Goal: Use online tool/utility: Utilize a website feature to perform a specific function

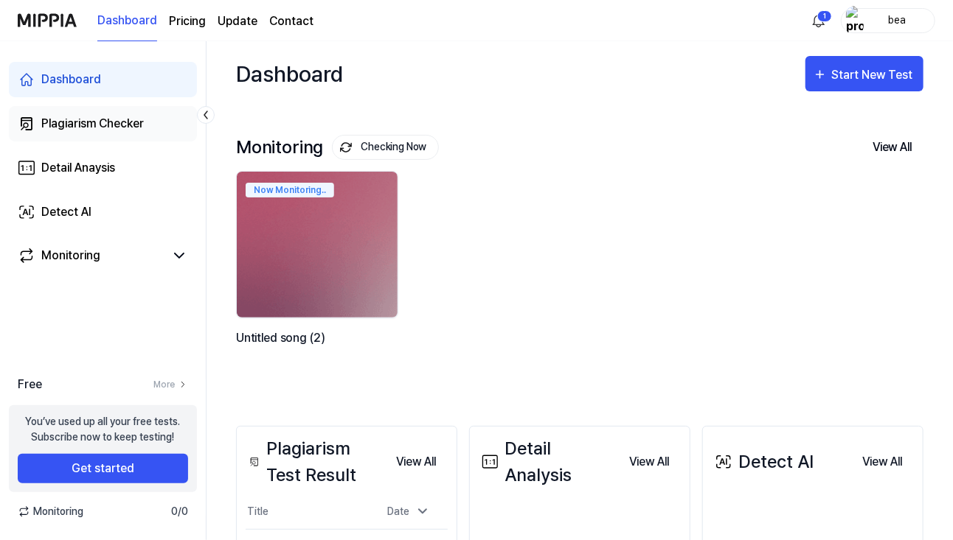
click at [73, 111] on link "Plagiarism Checker" at bounding box center [103, 123] width 188 height 35
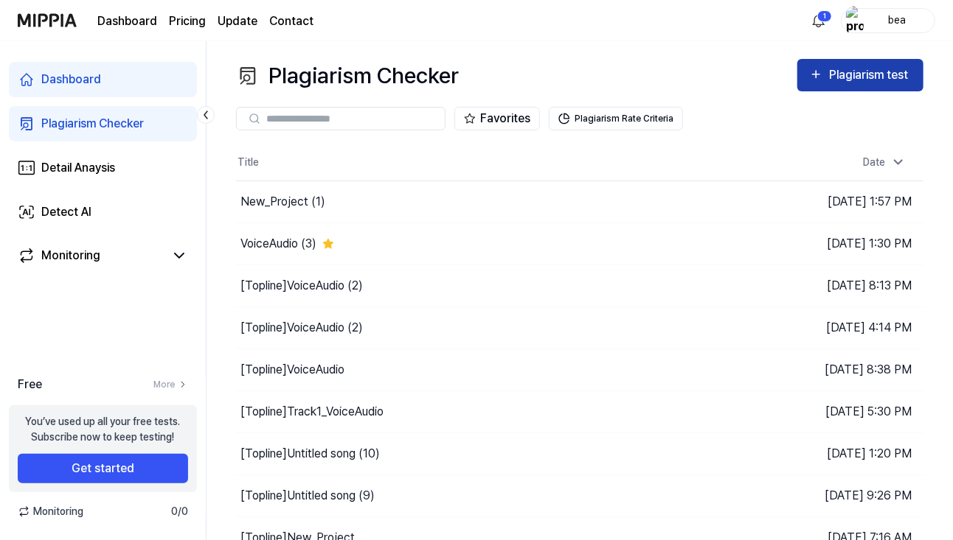
click at [850, 81] on div "Plagiarism test" at bounding box center [870, 75] width 83 height 19
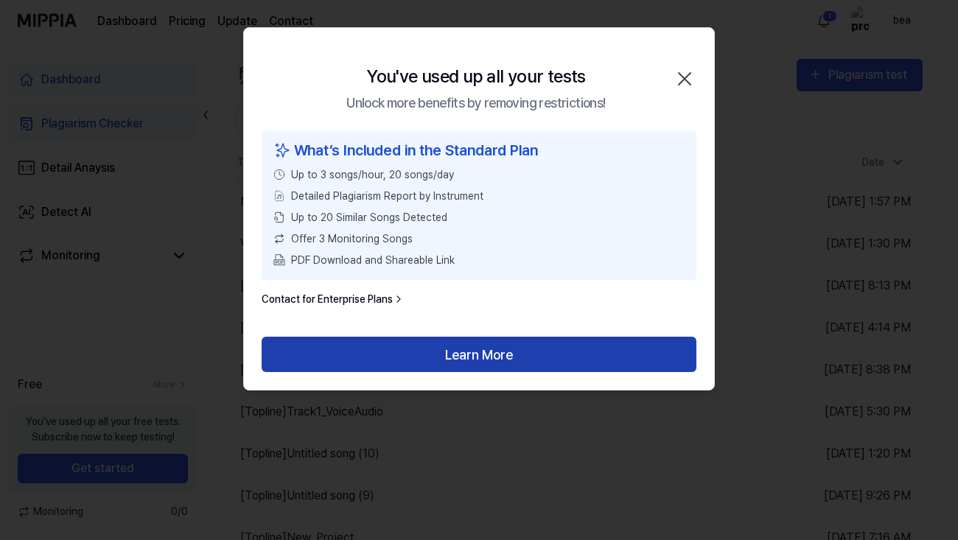
click at [534, 354] on button "Learn More" at bounding box center [479, 354] width 435 height 35
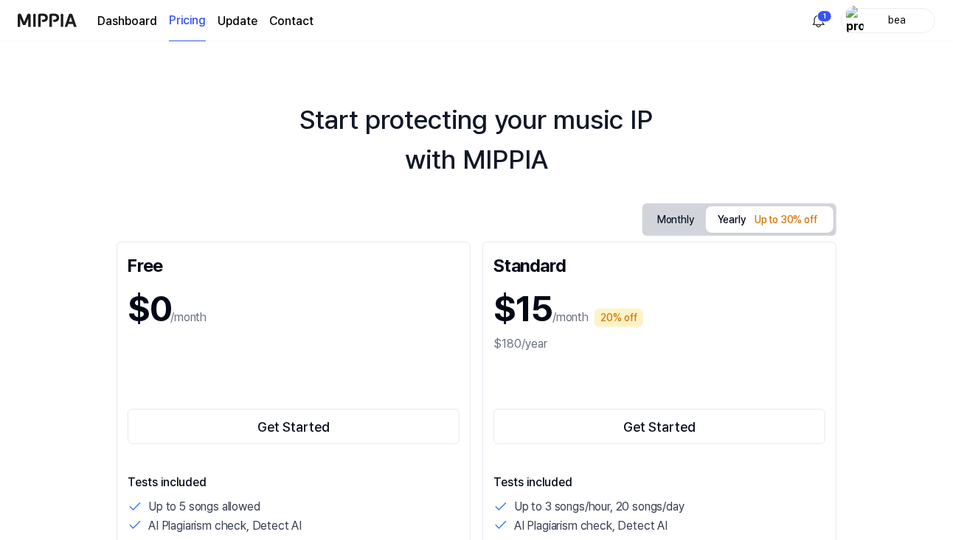
click at [117, 24] on link "Dashboard" at bounding box center [127, 22] width 60 height 18
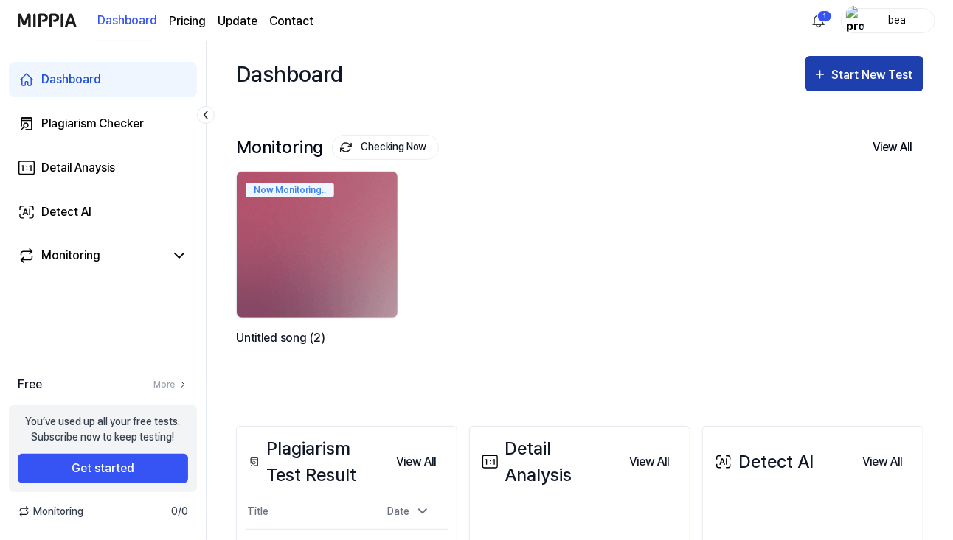
click at [909, 89] on button "Start New Test" at bounding box center [864, 73] width 118 height 35
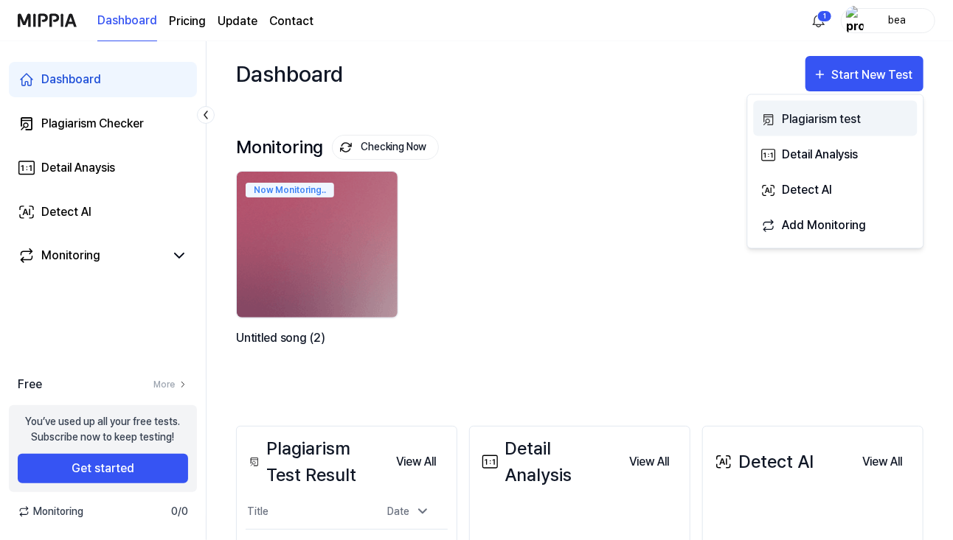
click at [866, 108] on button "Plagiarism test" at bounding box center [836, 118] width 164 height 35
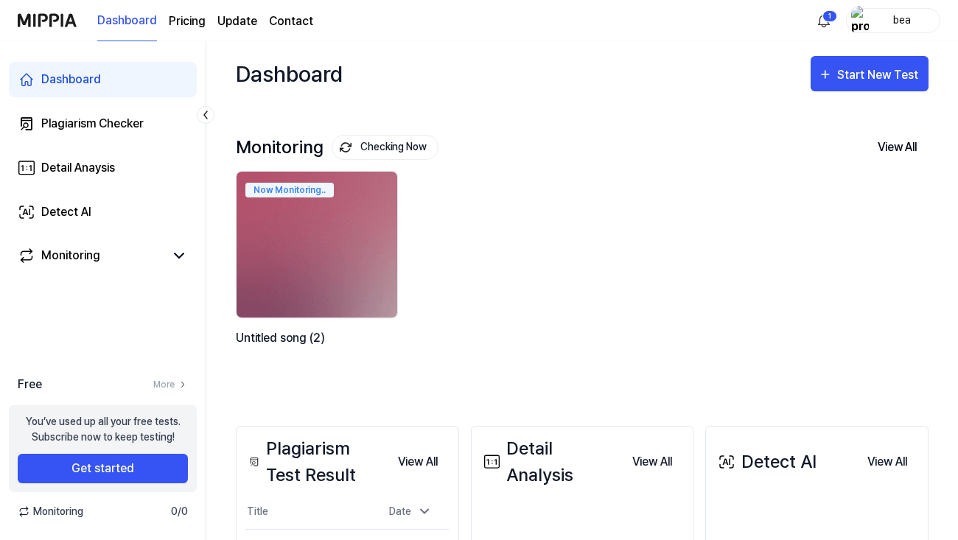
click at [894, 21] on div "bea" at bounding box center [903, 20] width 58 height 16
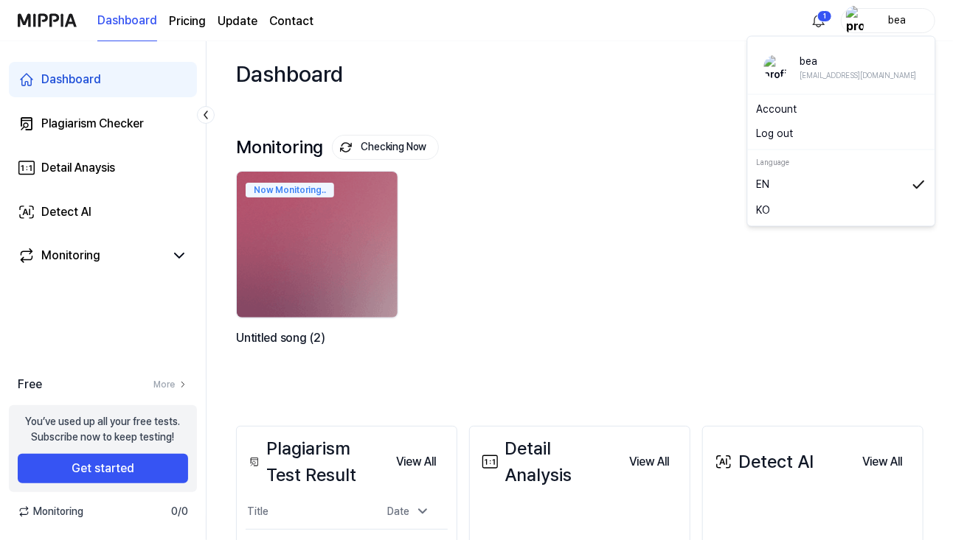
click at [779, 137] on button "Log out" at bounding box center [841, 134] width 170 height 15
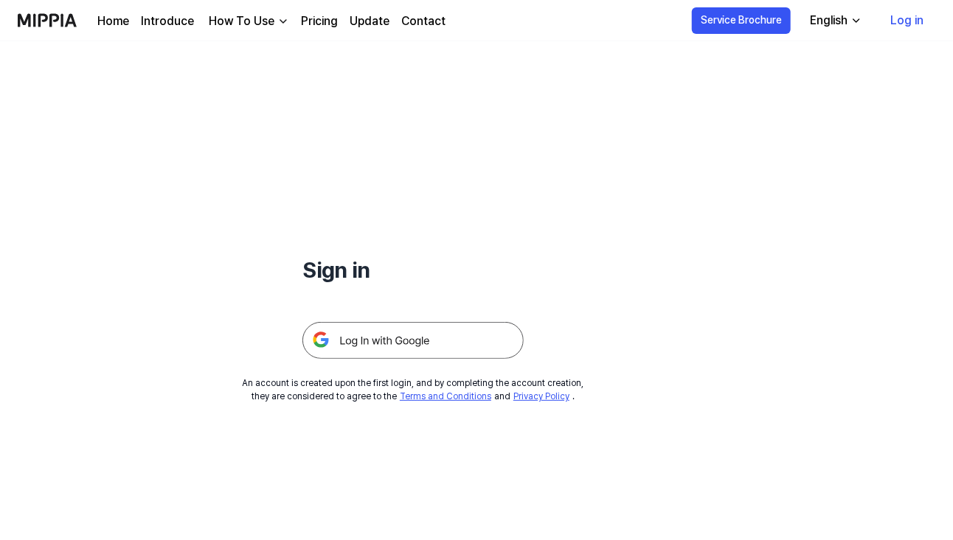
click at [361, 331] on img at bounding box center [412, 340] width 221 height 37
